Goal: Task Accomplishment & Management: Manage account settings

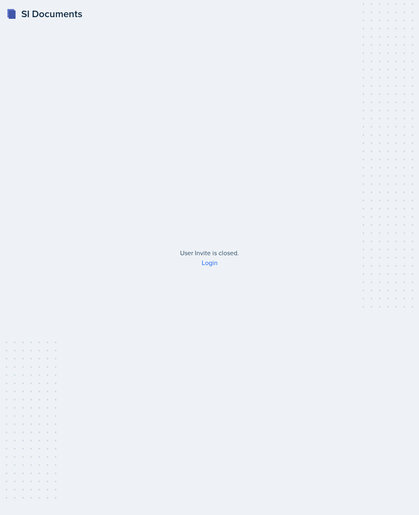
click at [209, 267] on link "Login" at bounding box center [210, 262] width 16 height 9
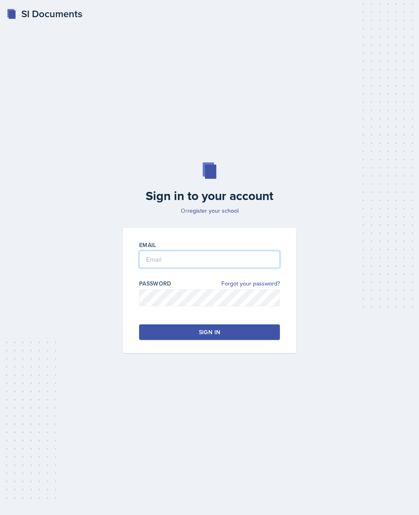
click at [224, 268] on input "email" at bounding box center [209, 259] width 141 height 17
type input "[EMAIL_ADDRESS][DOMAIN_NAME]"
click at [251, 340] on button "Sign in" at bounding box center [209, 332] width 141 height 16
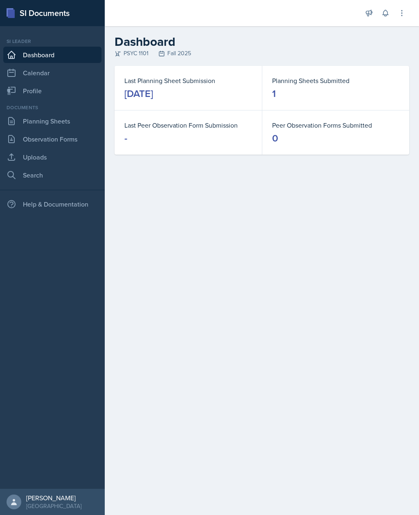
click at [30, 126] on link "Planning Sheets" at bounding box center [52, 121] width 98 height 16
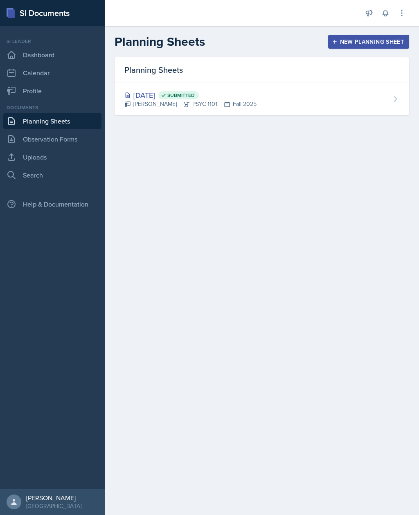
click at [155, 105] on div "[PERSON_NAME] PSYC 1101 Fall 2025" at bounding box center [190, 104] width 132 height 9
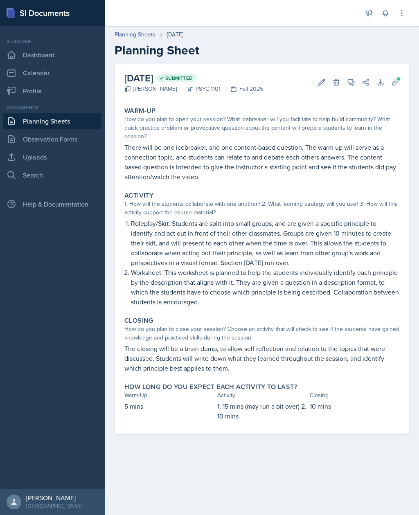
scroll to position [14, 0]
click at [397, 78] on icon at bounding box center [395, 82] width 8 height 8
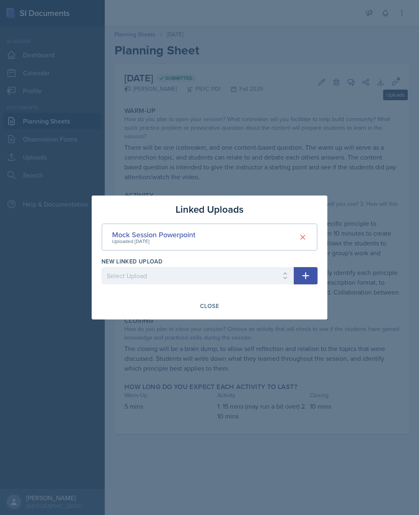
click at [134, 242] on div "Uploaded [DATE]" at bounding box center [153, 241] width 83 height 7
click at [133, 234] on div "Mock Session Powerpoint" at bounding box center [153, 234] width 83 height 11
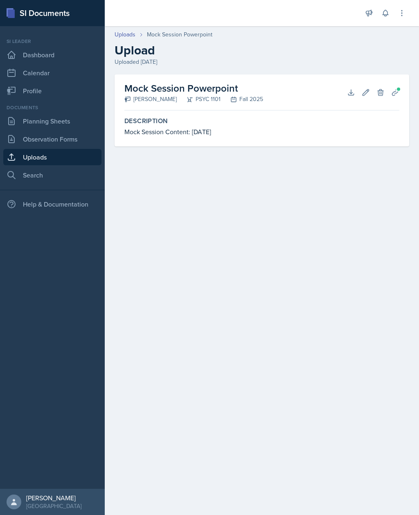
click at [150, 92] on h2 "Mock Session Powerpoint" at bounding box center [193, 88] width 139 height 15
click at [150, 131] on div "Mock Session Content: [DATE]" at bounding box center [261, 132] width 275 height 10
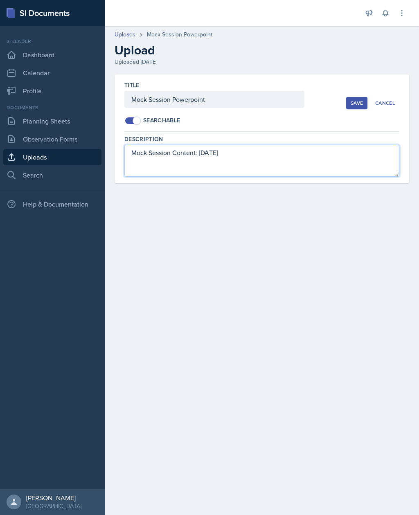
click at [147, 156] on textarea "Mock Session Content: [DATE]" at bounding box center [261, 161] width 275 height 32
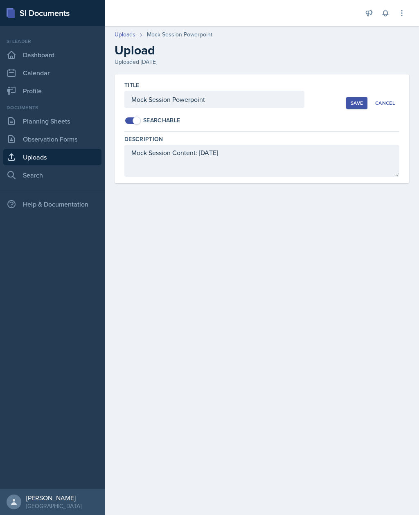
click at [389, 100] on div "Cancel" at bounding box center [385, 103] width 20 height 7
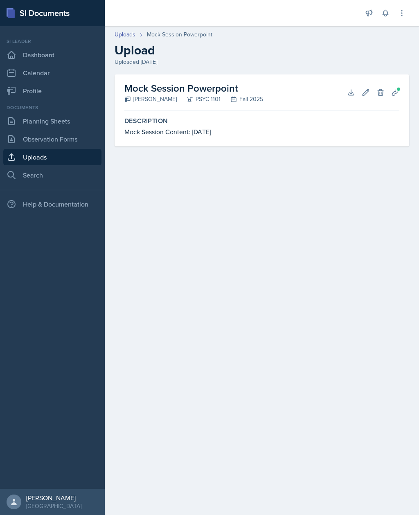
click at [350, 90] on icon at bounding box center [350, 92] width 5 height 5
click at [353, 175] on main "Uploads Mock Session Powerpoint Upload Uploaded [DATE] Mock Session Powerpoint …" at bounding box center [262, 270] width 314 height 489
click at [26, 113] on link "Planning Sheets" at bounding box center [52, 121] width 98 height 16
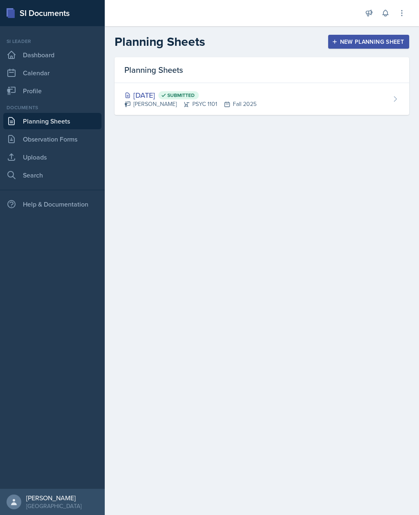
click at [30, 135] on link "Observation Forms" at bounding box center [52, 139] width 98 height 16
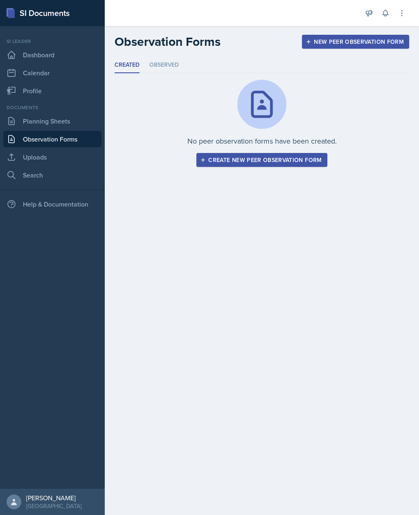
click at [18, 125] on link "Planning Sheets" at bounding box center [52, 121] width 98 height 16
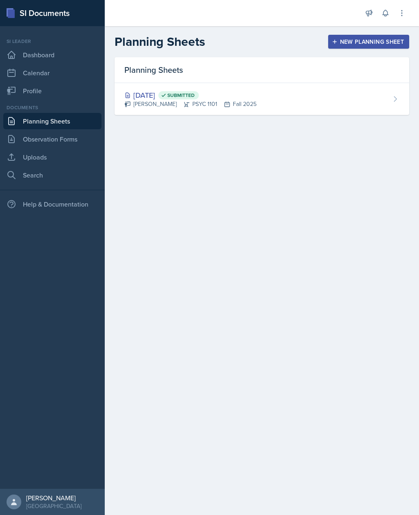
click at [20, 154] on link "Uploads" at bounding box center [52, 157] width 98 height 16
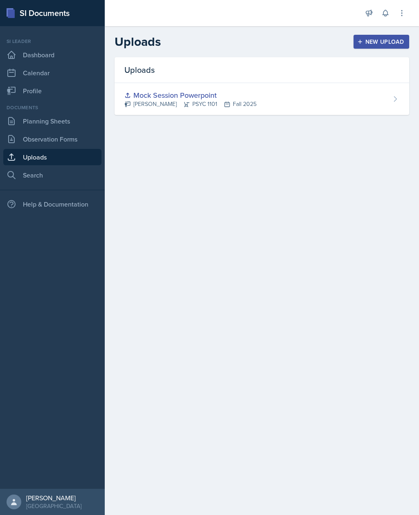
click at [30, 60] on link "Dashboard" at bounding box center [52, 55] width 98 height 16
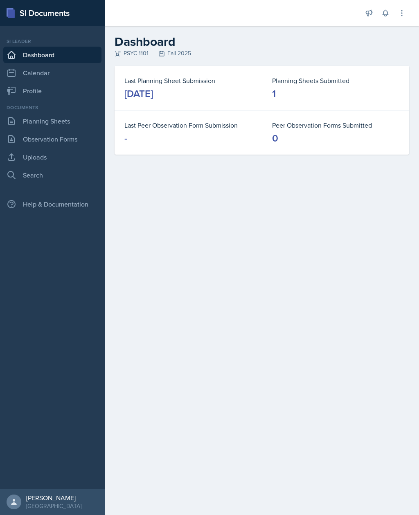
click at [25, 69] on link "Calendar" at bounding box center [52, 73] width 98 height 16
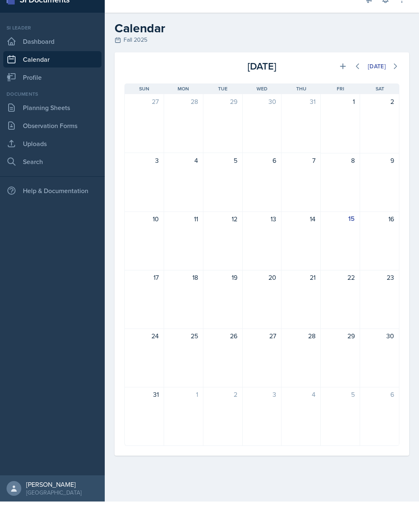
scroll to position [27, 0]
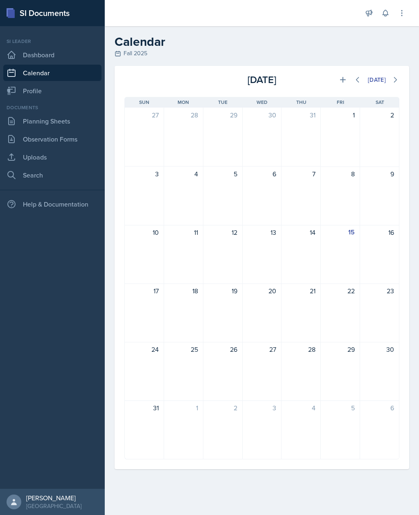
click at [24, 149] on link "Uploads" at bounding box center [52, 157] width 98 height 16
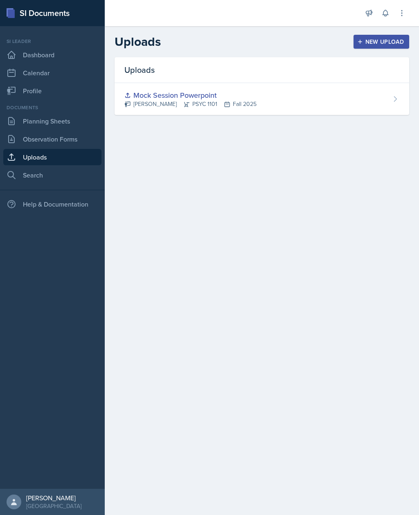
click at [35, 127] on link "Planning Sheets" at bounding box center [52, 121] width 98 height 16
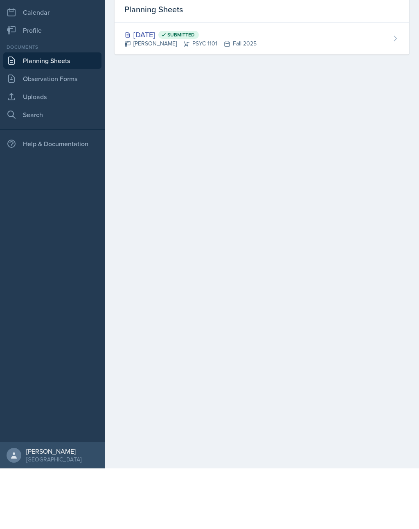
scroll to position [14, 0]
